Goal: Information Seeking & Learning: Check status

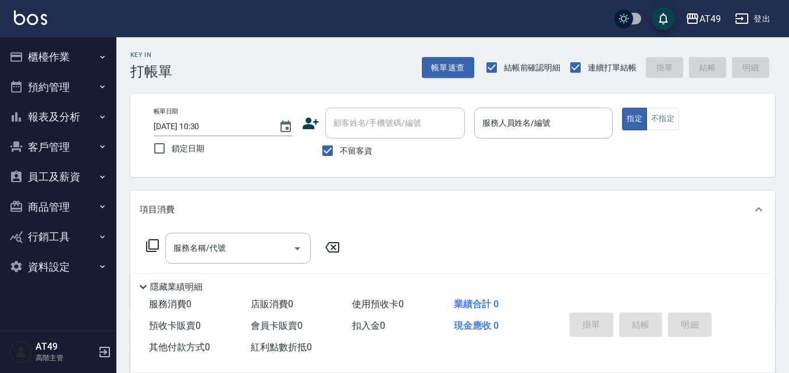
click at [45, 59] on button "櫃檯作業" at bounding box center [58, 57] width 107 height 30
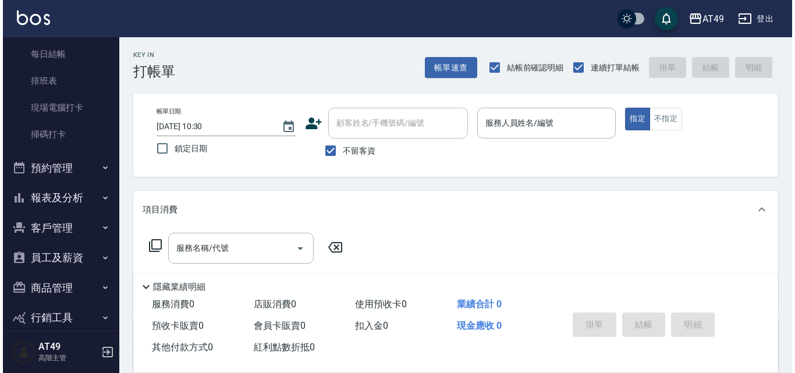
scroll to position [297, 0]
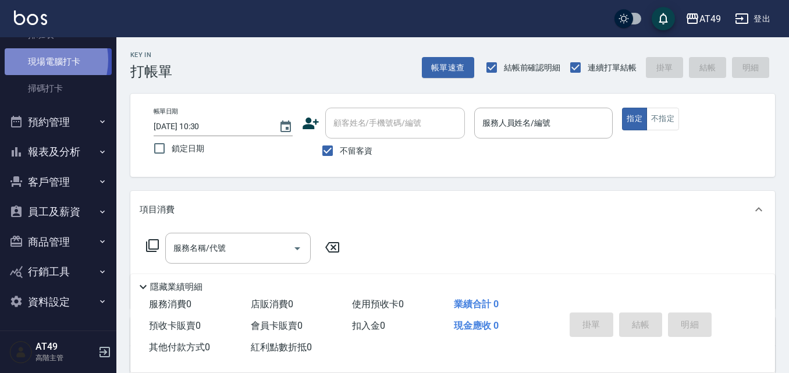
click at [39, 60] on link "現場電腦打卡" at bounding box center [58, 61] width 107 height 27
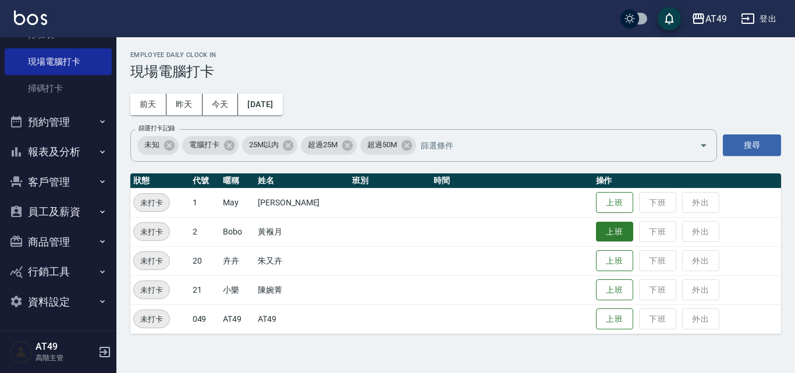
click at [605, 229] on button "上班" at bounding box center [614, 232] width 37 height 20
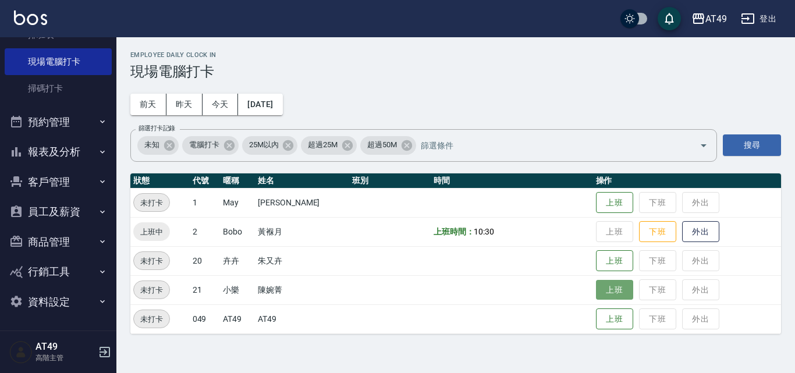
click at [600, 296] on button "上班" at bounding box center [614, 290] width 37 height 20
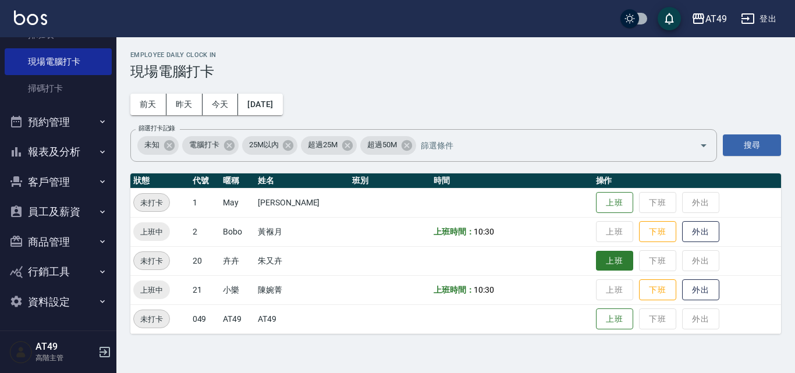
click at [627, 262] on button "上班" at bounding box center [614, 261] width 37 height 20
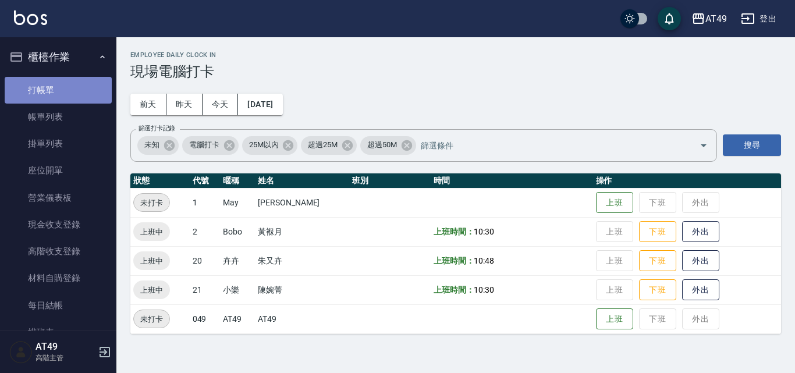
click at [68, 94] on link "打帳單" at bounding box center [58, 90] width 107 height 27
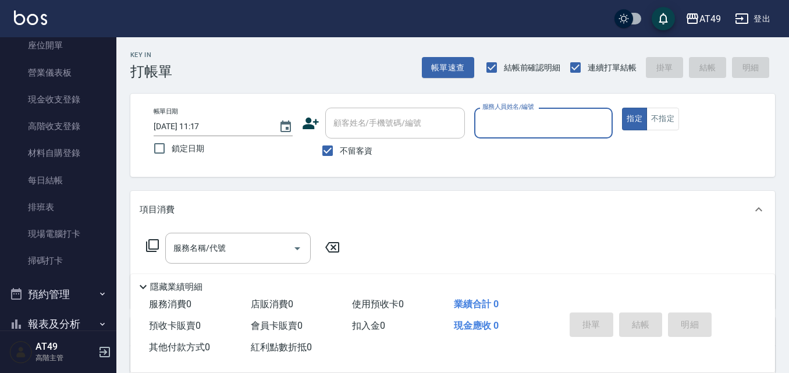
scroll to position [233, 0]
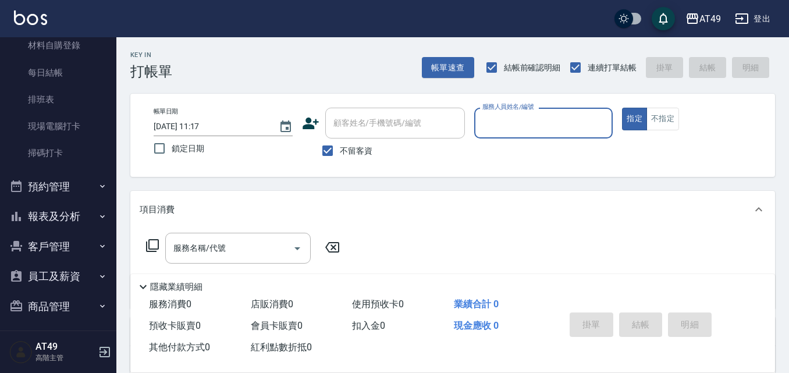
click at [40, 210] on button "報表及分析" at bounding box center [58, 216] width 107 height 30
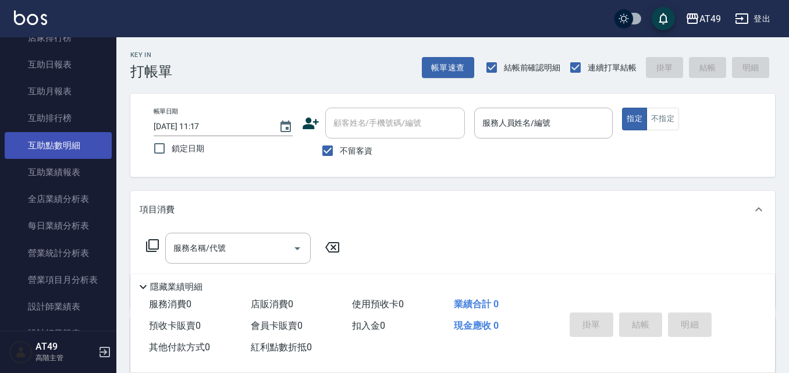
scroll to position [640, 0]
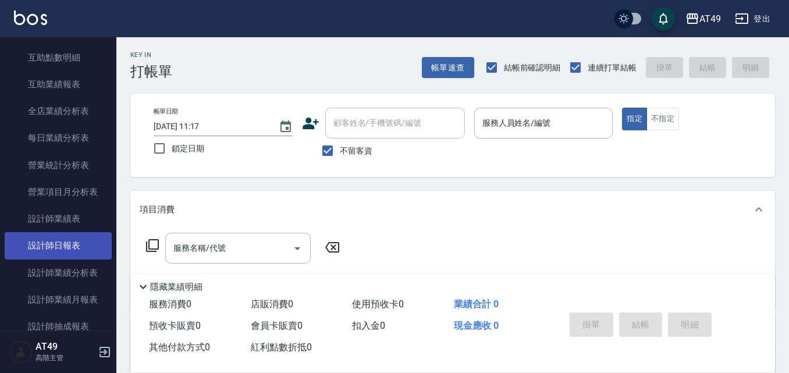
click at [41, 247] on link "設計師日報表" at bounding box center [58, 245] width 107 height 27
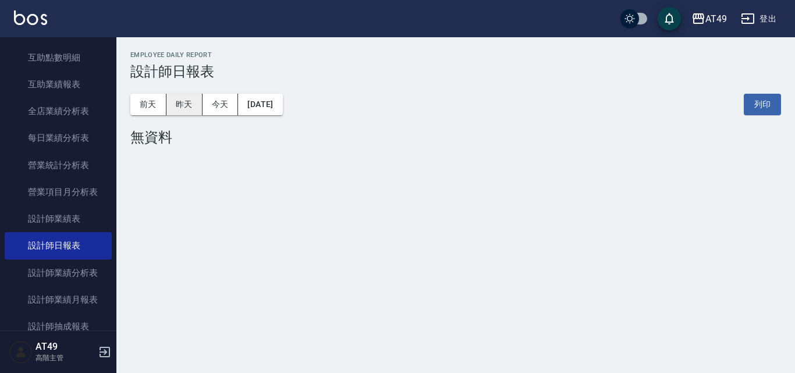
click at [188, 100] on button "昨天" at bounding box center [184, 105] width 36 height 22
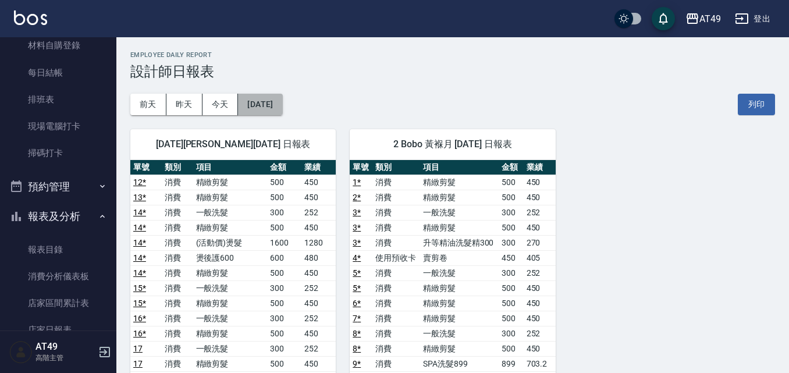
click at [271, 109] on button "[DATE]" at bounding box center [260, 105] width 44 height 22
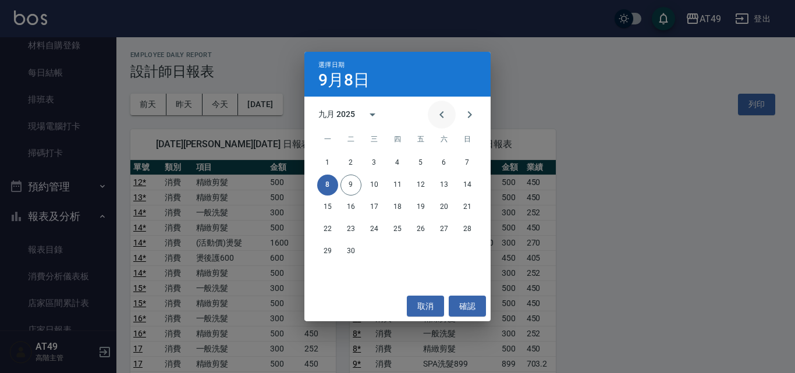
click at [443, 122] on button "Previous month" at bounding box center [442, 115] width 28 height 28
click at [419, 183] on button "8" at bounding box center [420, 185] width 21 height 21
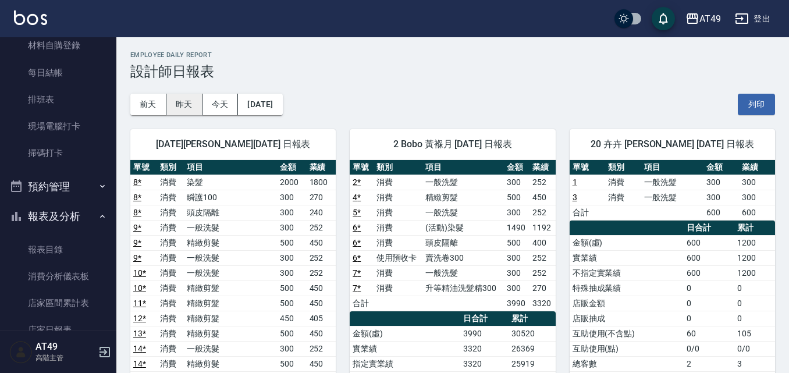
click at [186, 106] on button "昨天" at bounding box center [184, 105] width 36 height 22
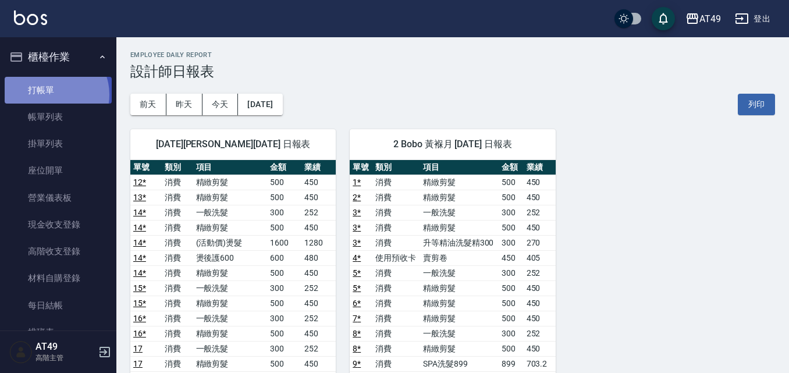
click at [53, 94] on link "打帳單" at bounding box center [58, 90] width 107 height 27
